Goal: Navigation & Orientation: Find specific page/section

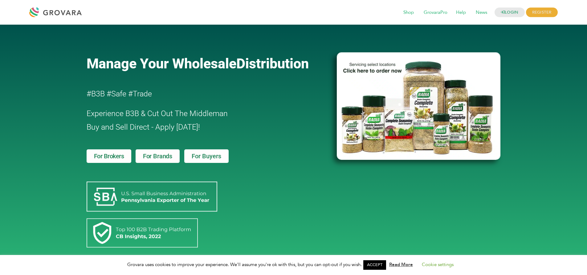
click at [199, 153] on span "For Buyers" at bounding box center [207, 156] width 30 height 6
